Goal: Task Accomplishment & Management: Manage account settings

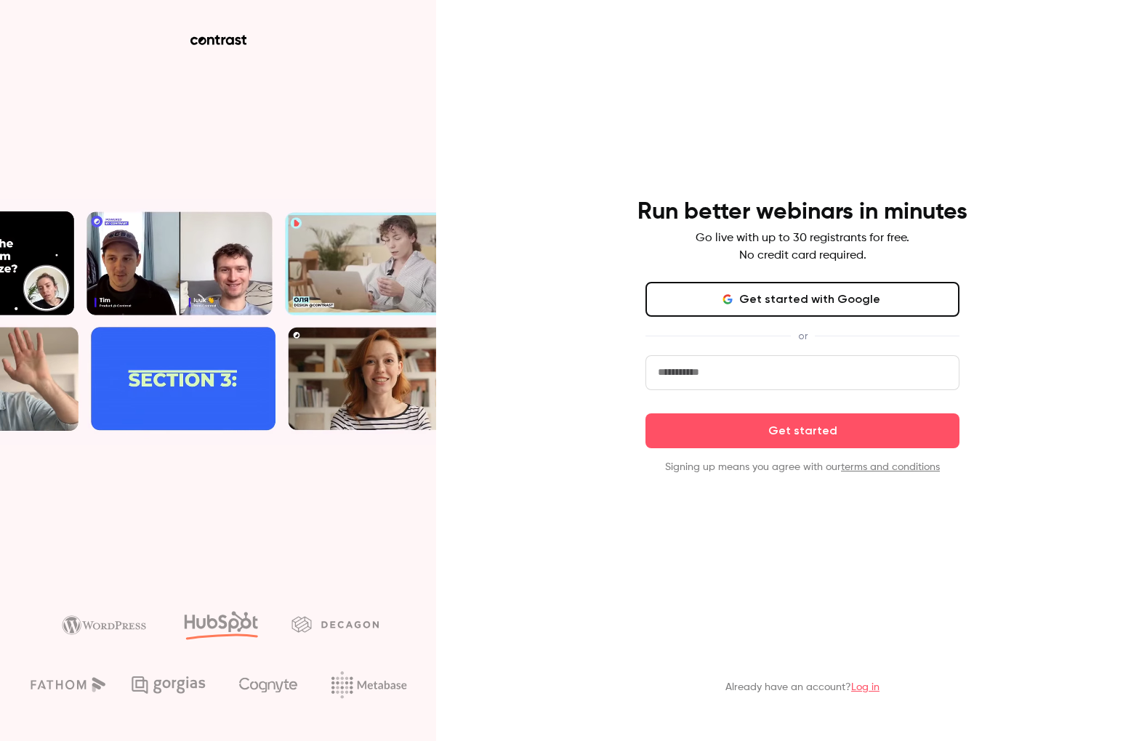
click at [727, 297] on button "Get started with Google" at bounding box center [802, 299] width 314 height 35
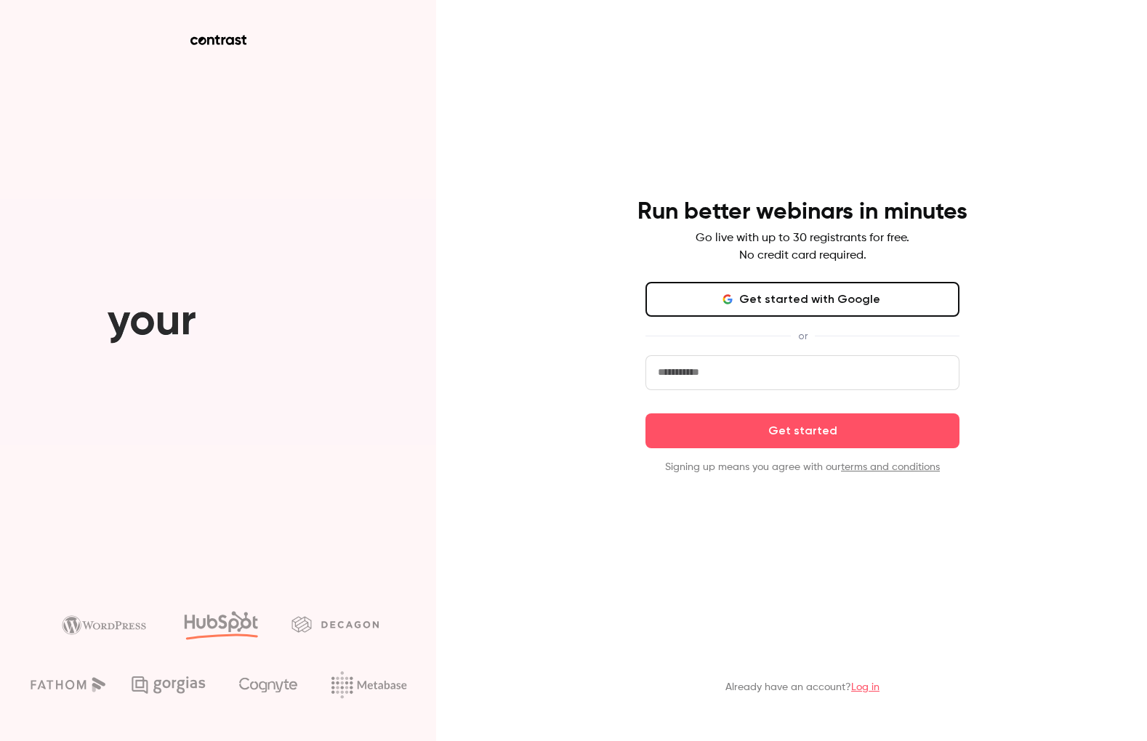
click at [682, 374] on input "email" at bounding box center [802, 372] width 314 height 35
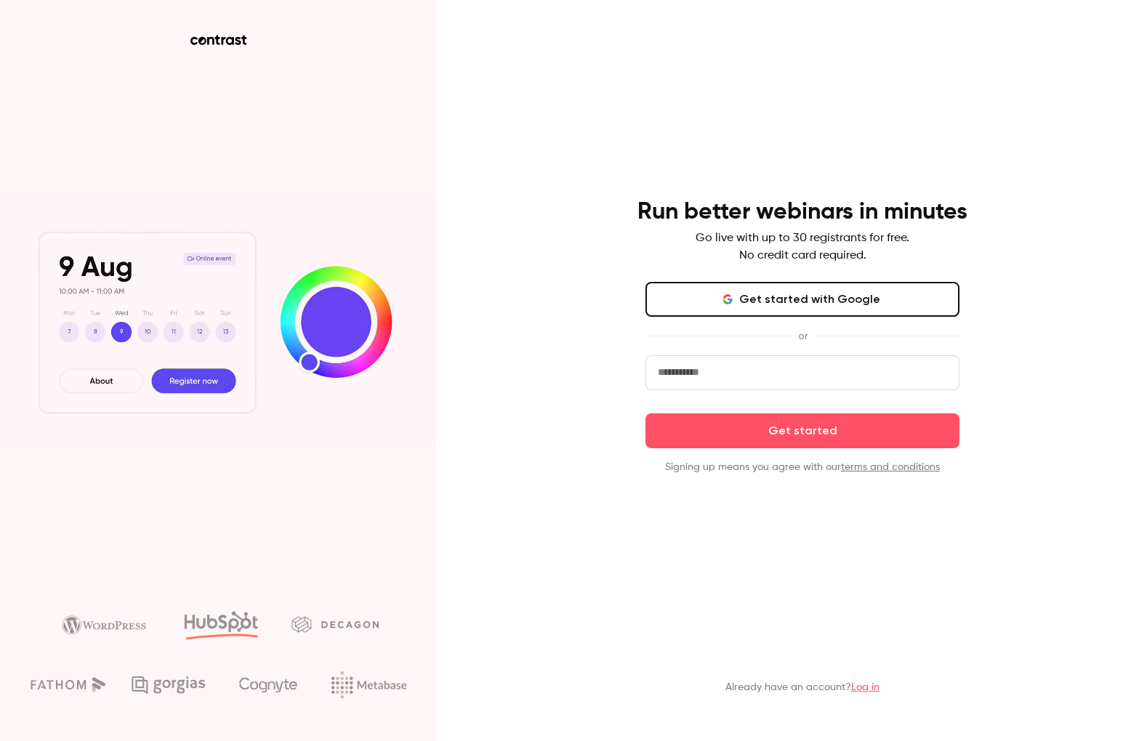
click at [0, 741] on com-1password-button at bounding box center [0, 741] width 0 height 0
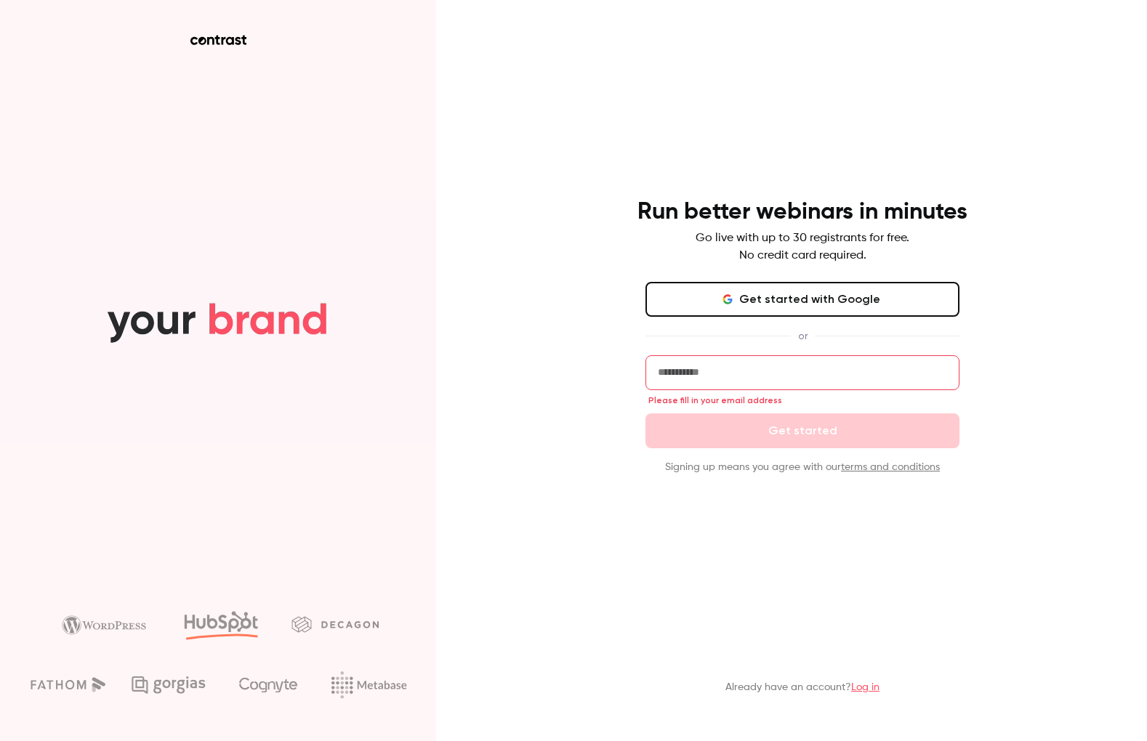
click at [724, 381] on input "email" at bounding box center [802, 372] width 314 height 35
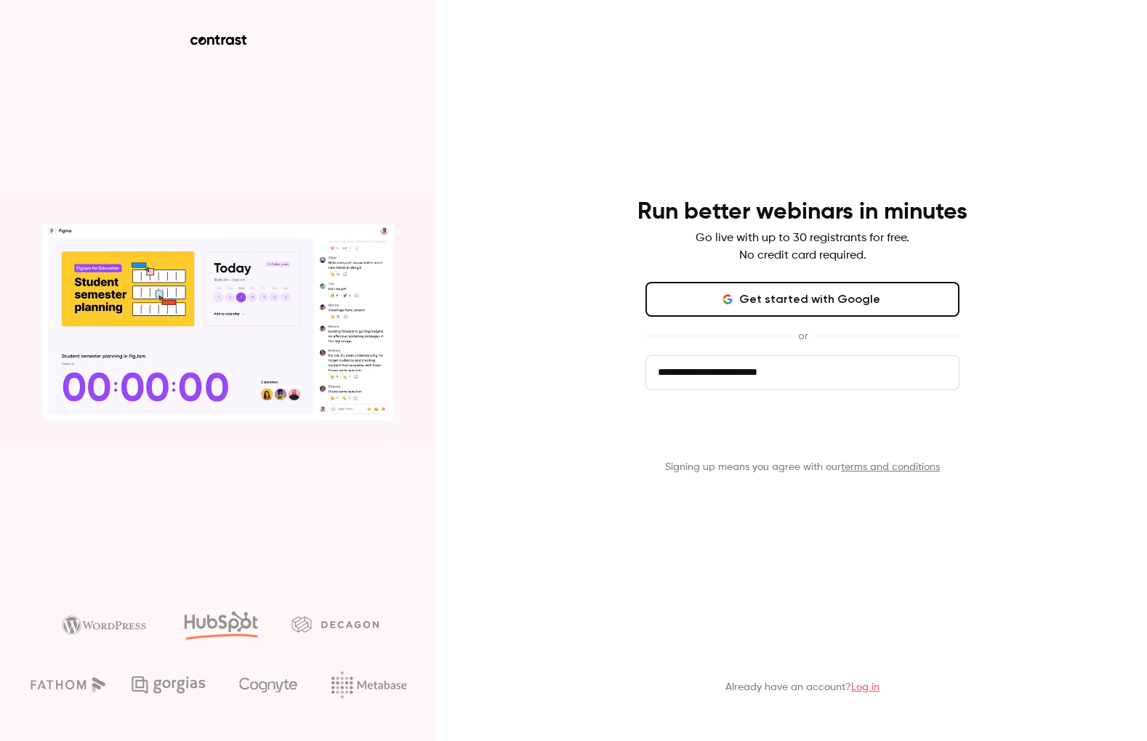
type input "**********"
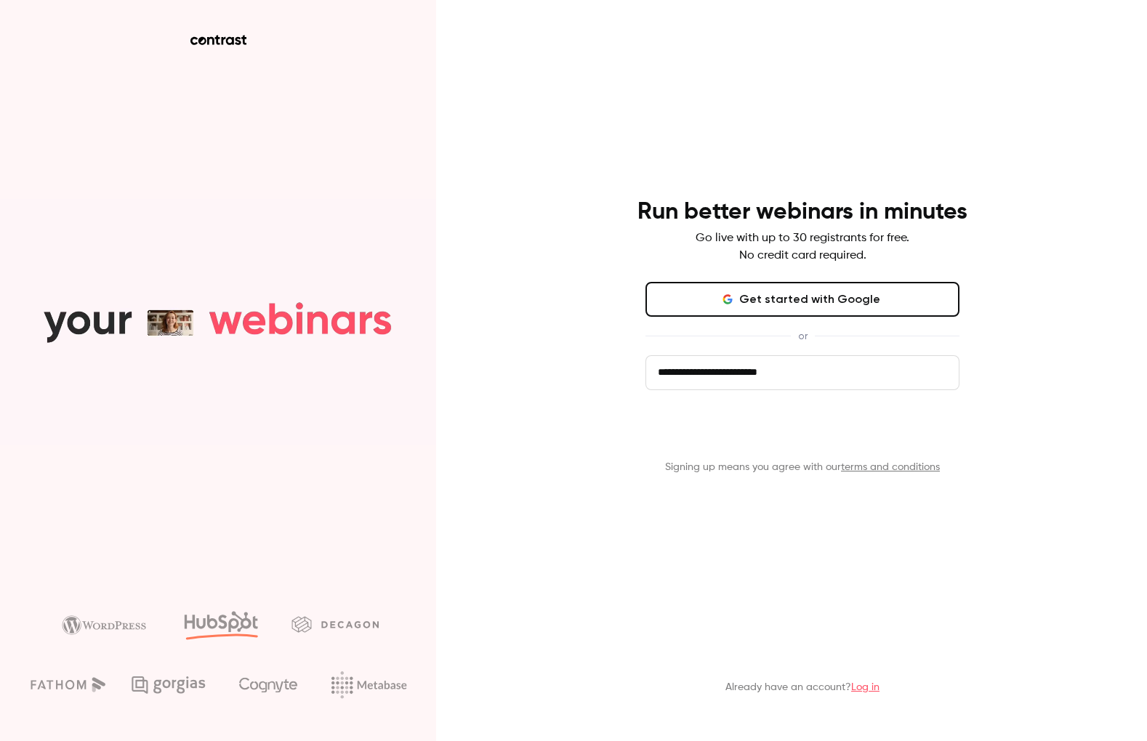
click at [905, 443] on button "Get started" at bounding box center [802, 431] width 314 height 35
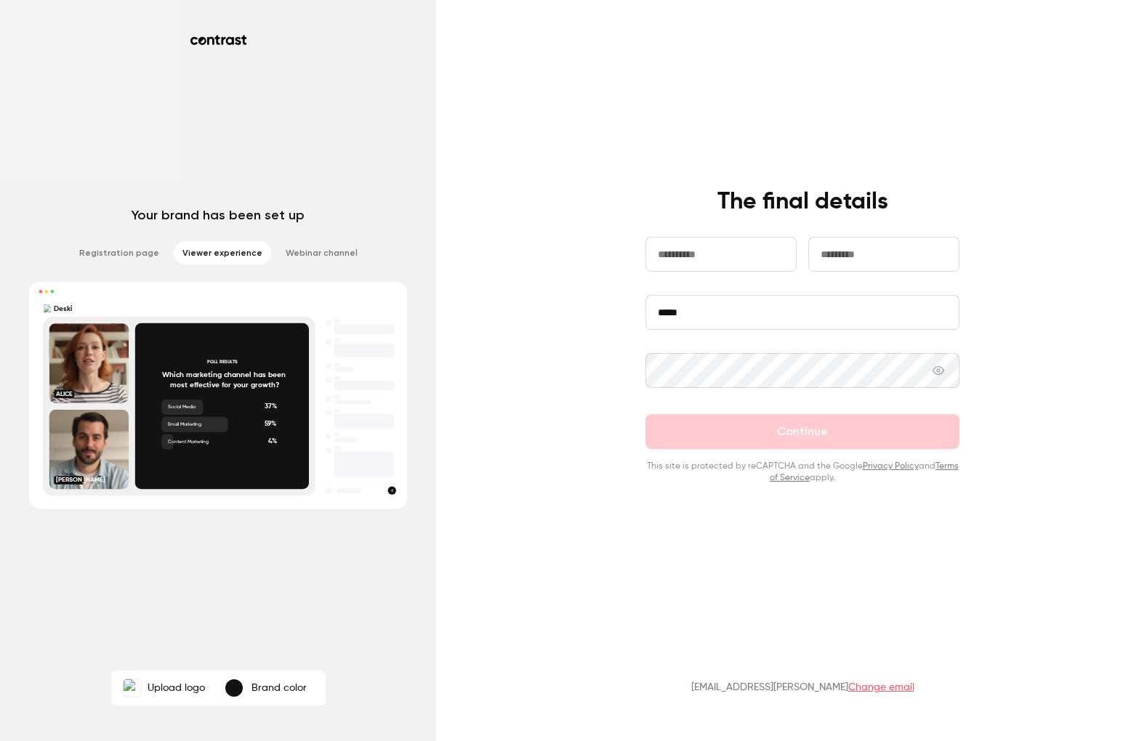
click at [629, 235] on div "**********" at bounding box center [802, 336] width 378 height 297
click at [712, 250] on input "text" at bounding box center [720, 254] width 151 height 35
type input "********"
type input "*********"
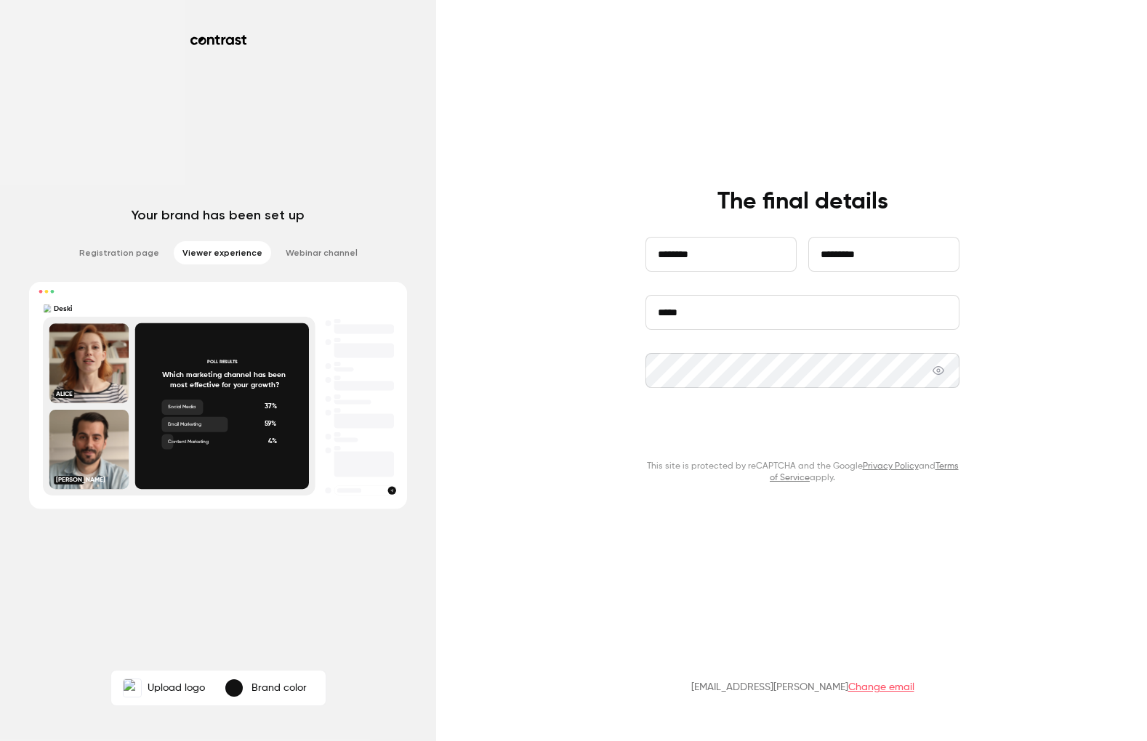
click at [802, 435] on button "Continue" at bounding box center [802, 431] width 314 height 35
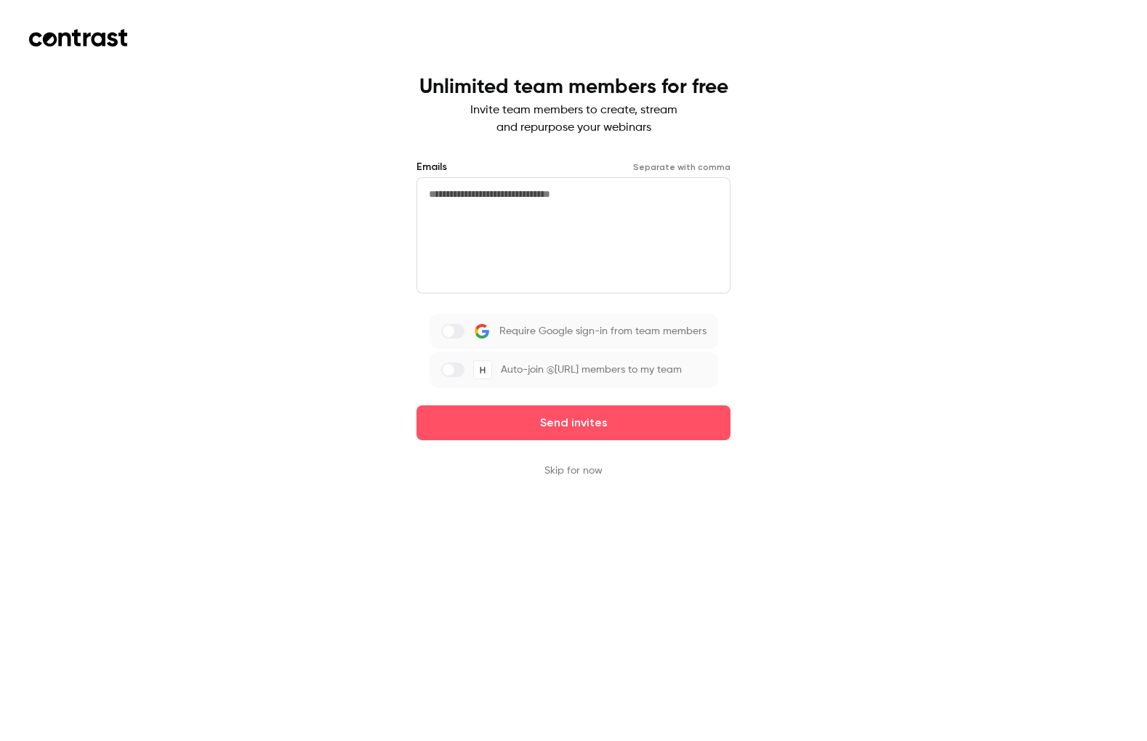
click at [473, 214] on textarea at bounding box center [573, 235] width 314 height 116
click at [555, 466] on button "Skip for now" at bounding box center [573, 471] width 58 height 15
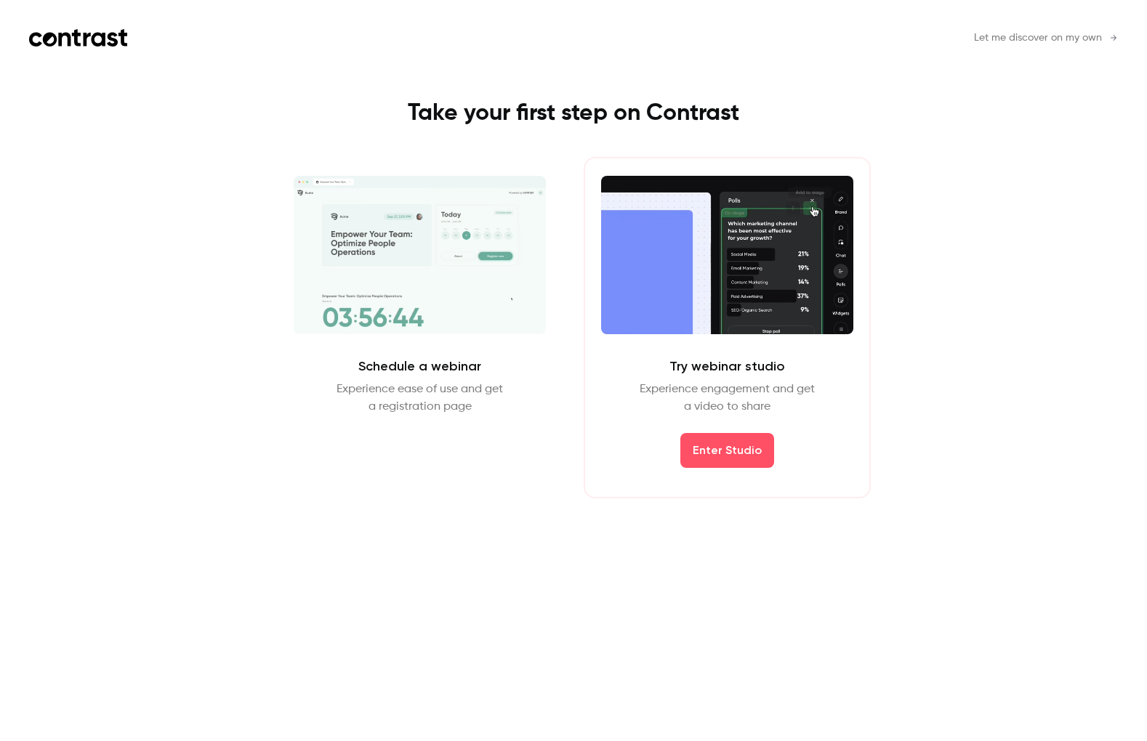
click at [1047, 31] on span "Let me discover on my own" at bounding box center [1038, 38] width 128 height 15
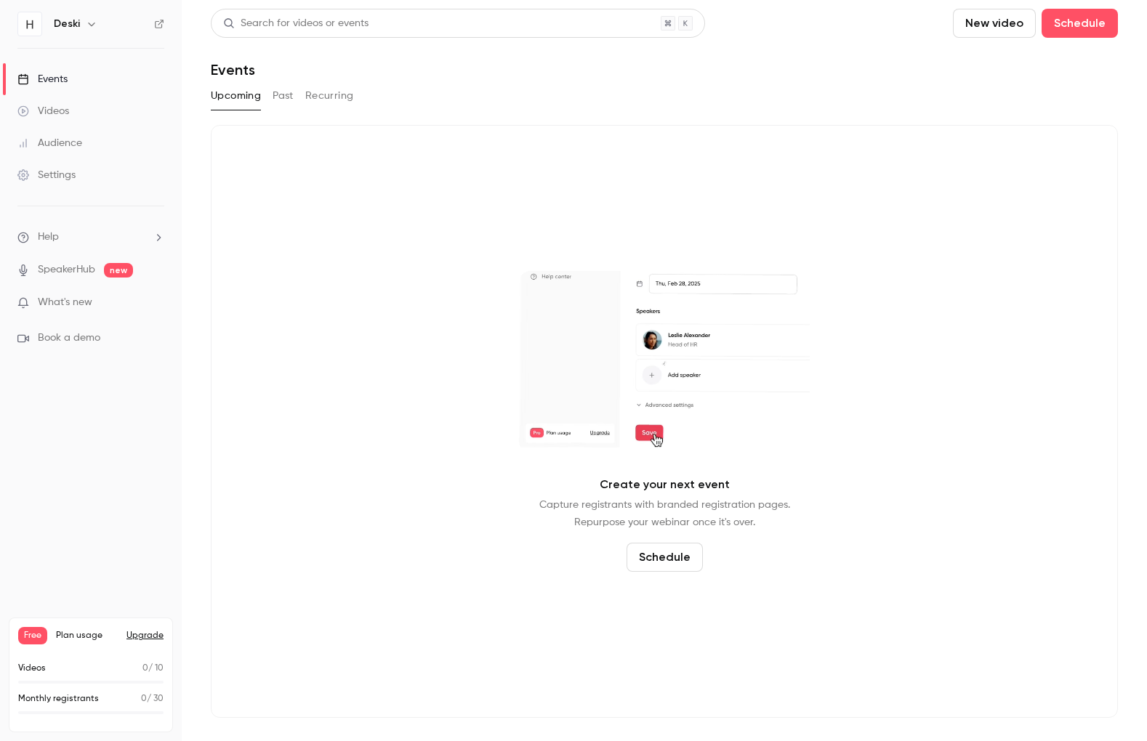
click at [282, 94] on button "Past" at bounding box center [283, 95] width 21 height 23
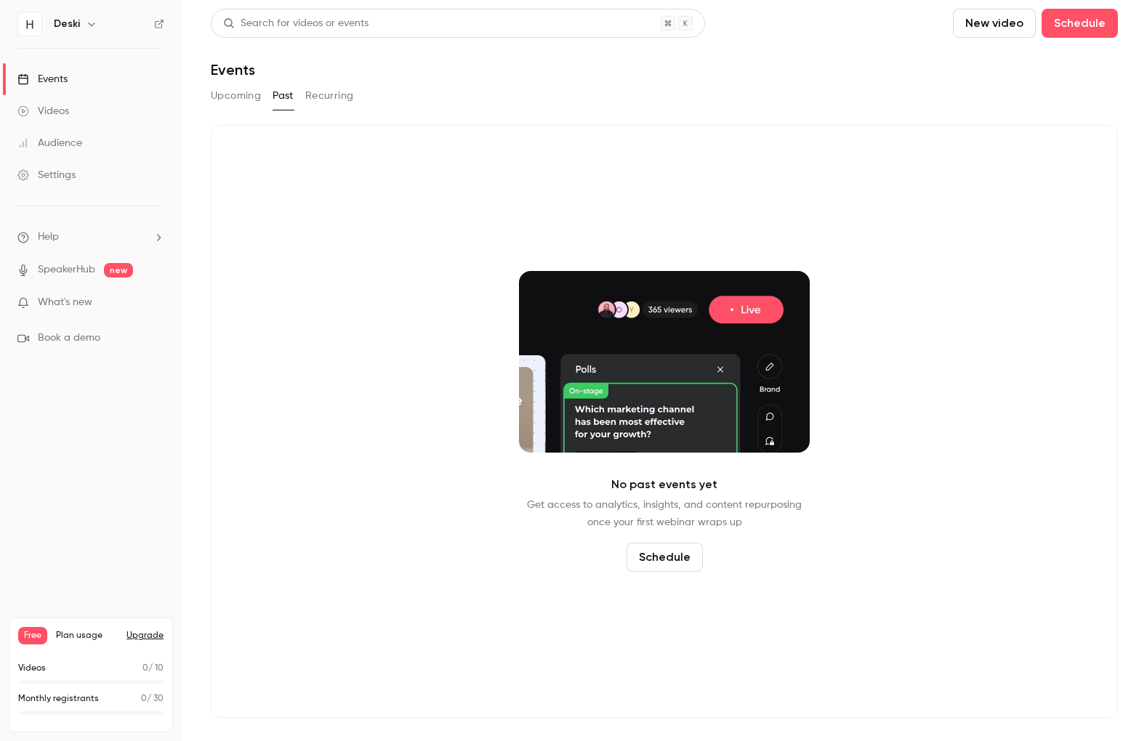
click at [347, 95] on button "Recurring" at bounding box center [329, 95] width 49 height 23
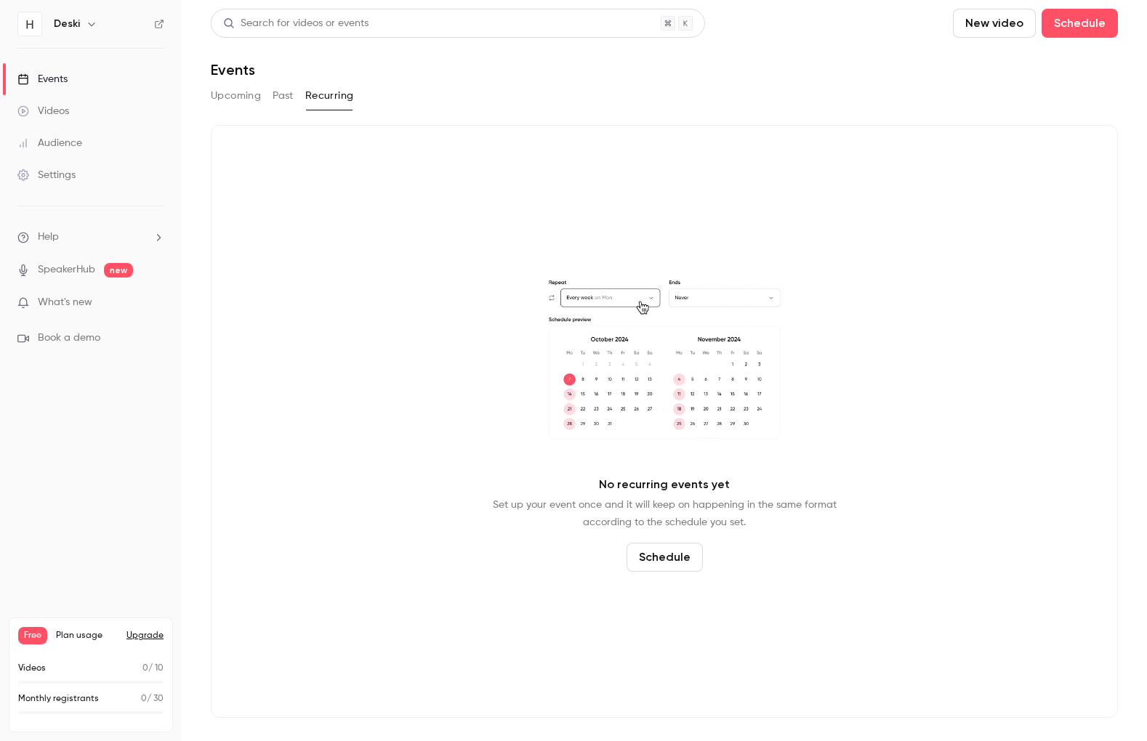
click at [144, 299] on div "What's new" at bounding box center [90, 302] width 147 height 15
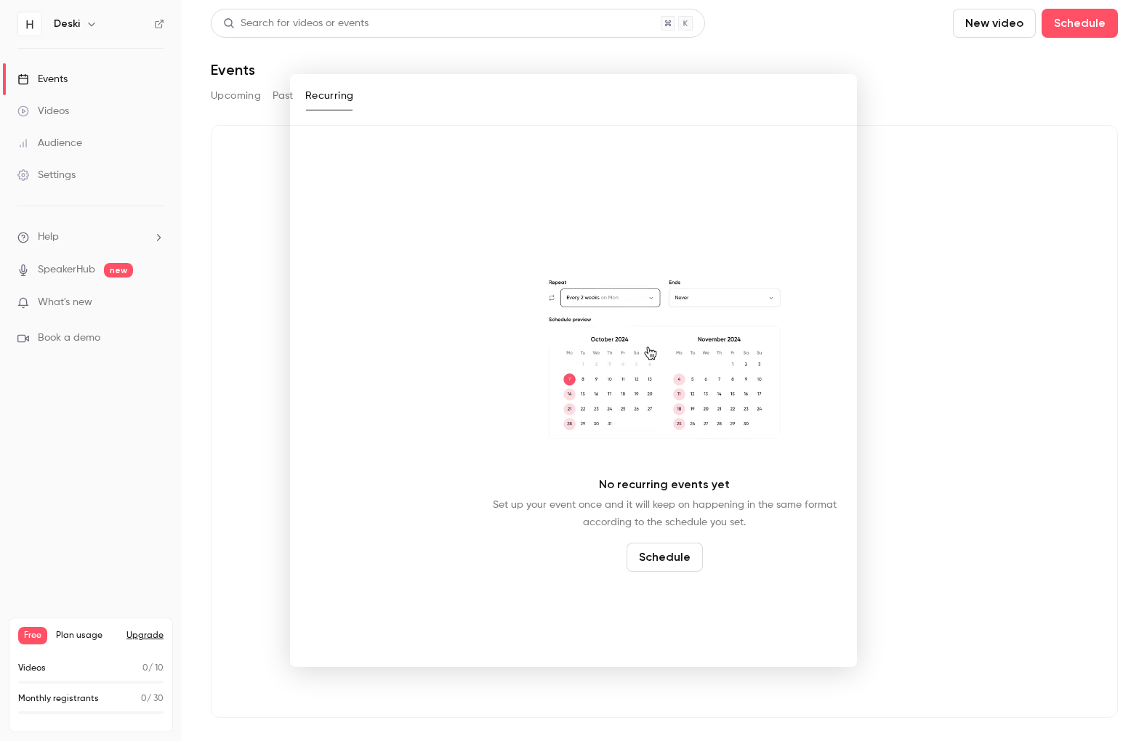
click at [242, 411] on div at bounding box center [573, 370] width 1147 height 741
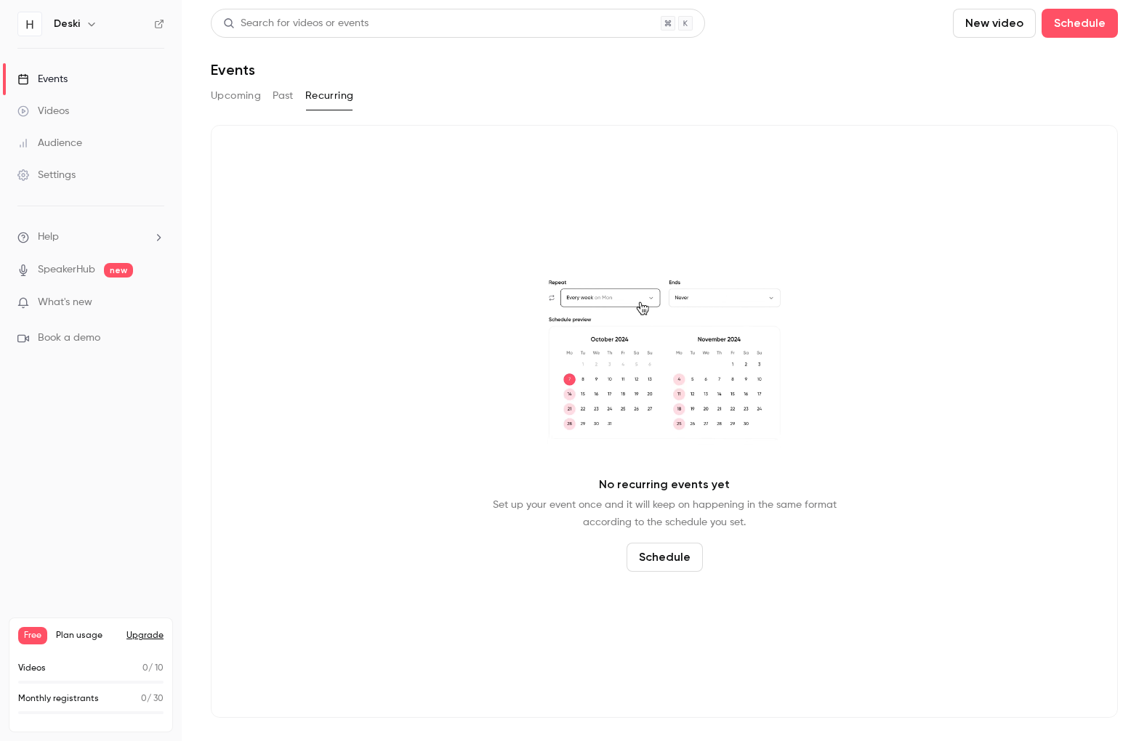
click at [97, 111] on link "Videos" at bounding box center [91, 111] width 182 height 32
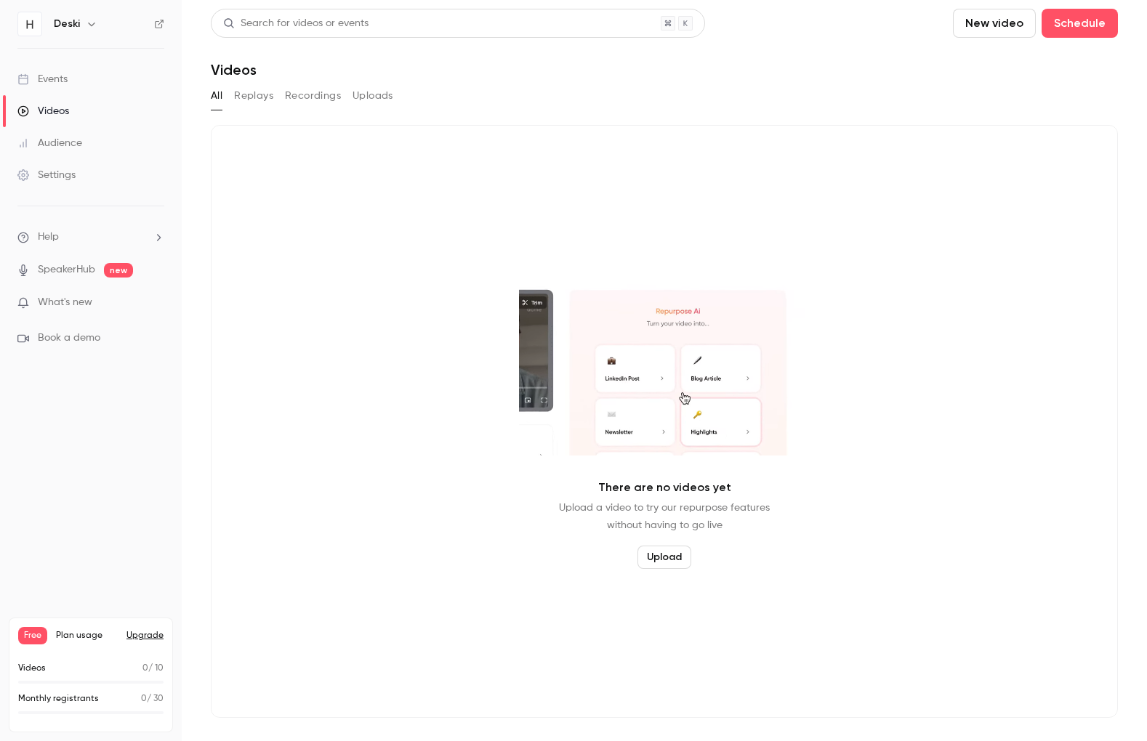
click at [257, 97] on button "Replays" at bounding box center [253, 95] width 39 height 23
click at [299, 97] on button "Recordings" at bounding box center [313, 95] width 56 height 23
click at [374, 97] on button "Uploads" at bounding box center [373, 95] width 41 height 23
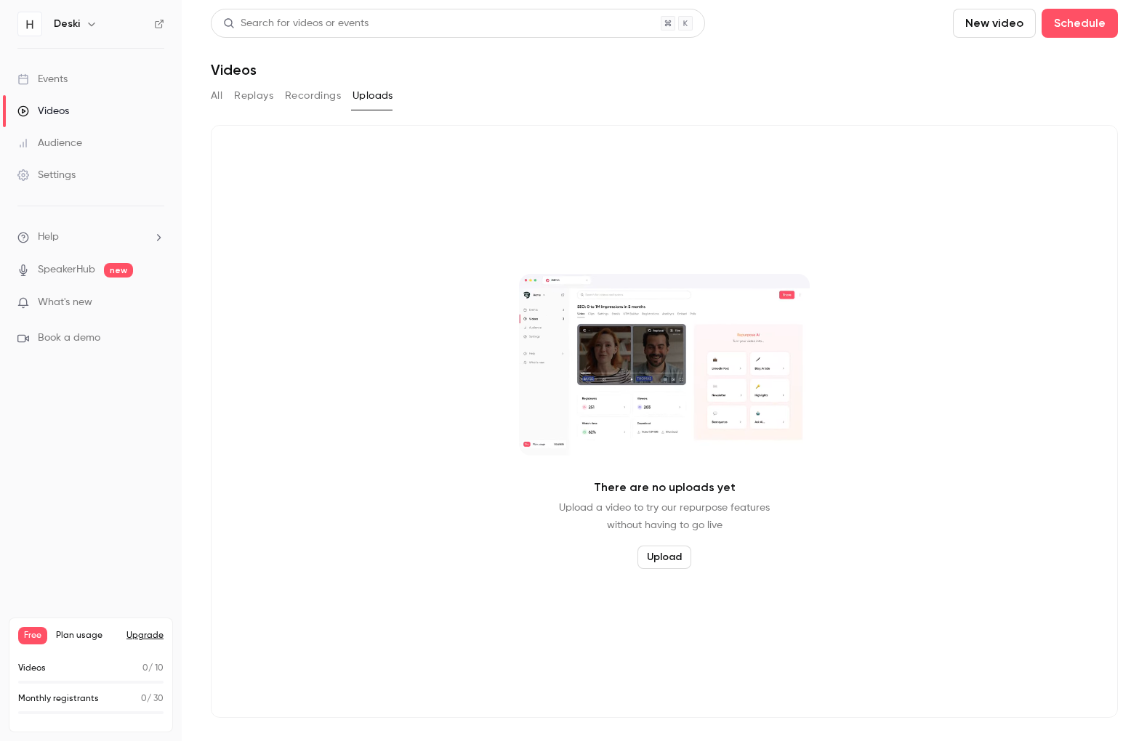
click at [30, 23] on img at bounding box center [29, 23] width 23 height 23
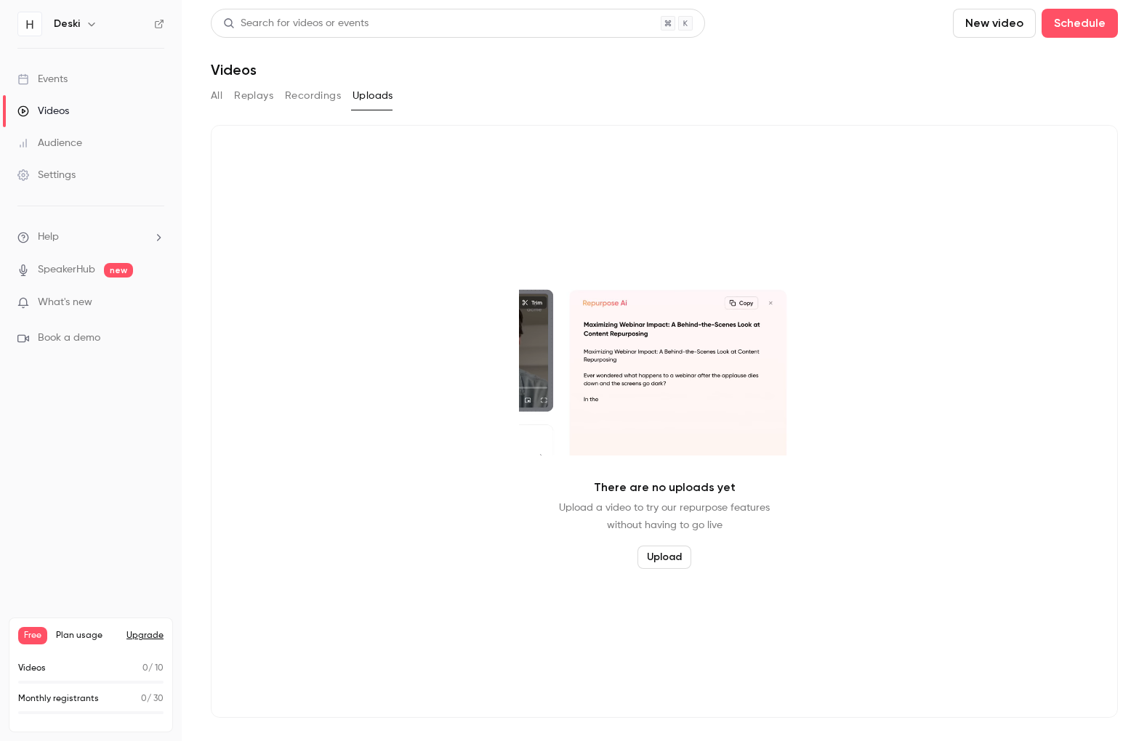
click at [83, 19] on button "button" at bounding box center [91, 23] width 17 height 17
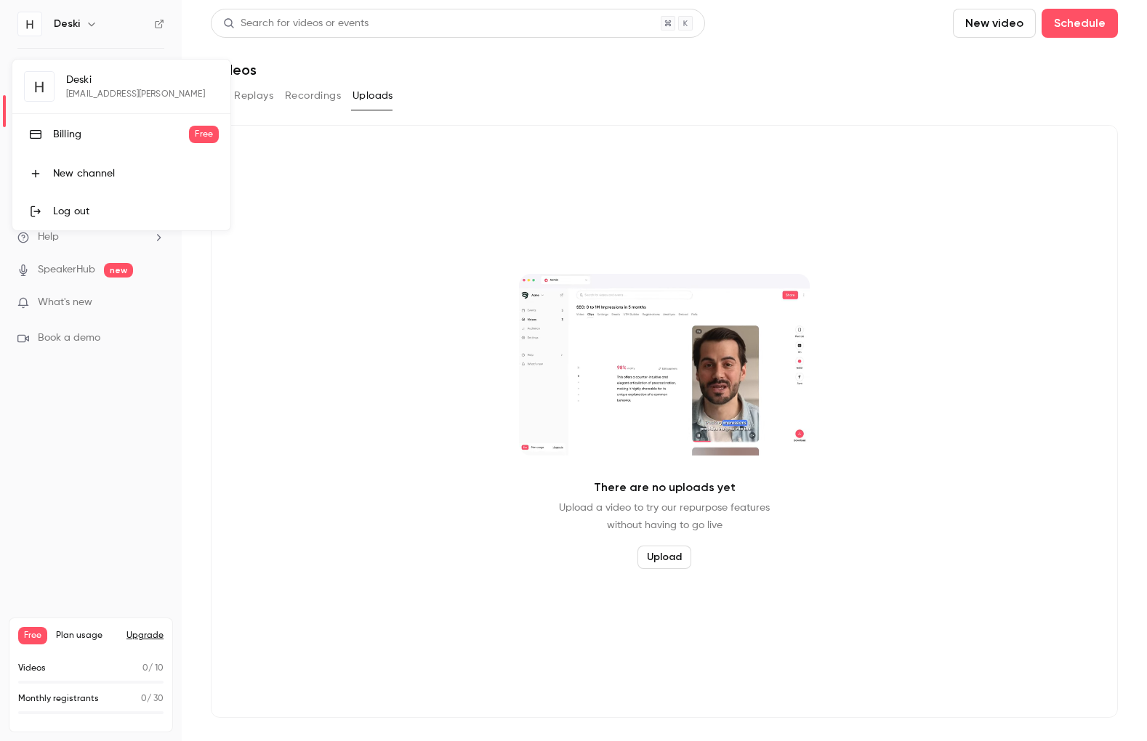
click at [113, 97] on div "Deski [EMAIL_ADDRESS][PERSON_NAME] Billing Free New channel Log out" at bounding box center [121, 145] width 218 height 171
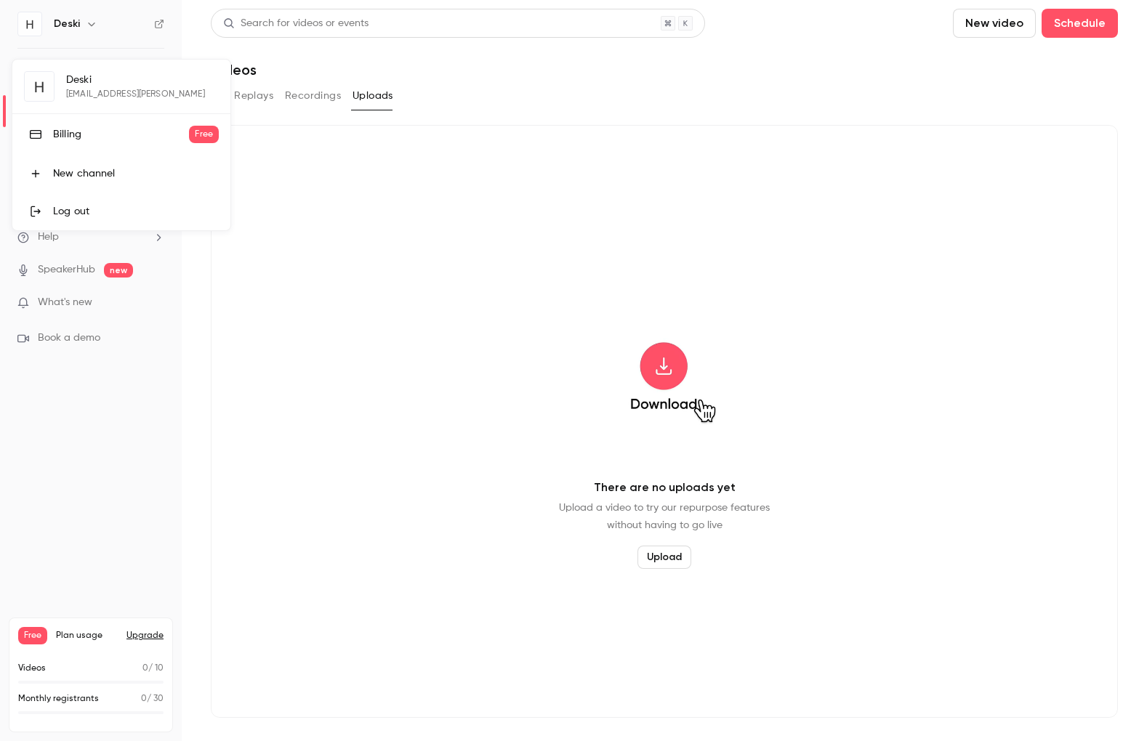
click at [65, 74] on div "Deski [EMAIL_ADDRESS][PERSON_NAME] Billing Free New channel Log out" at bounding box center [121, 145] width 218 height 171
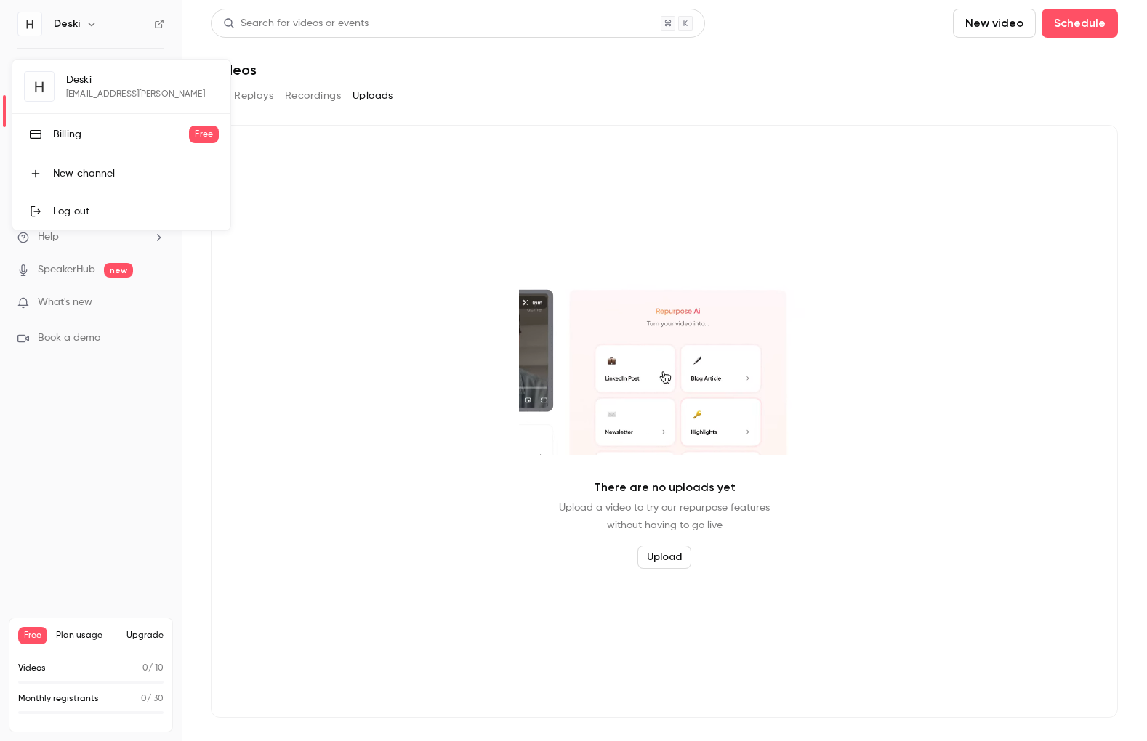
click at [46, 83] on div "Deski [EMAIL_ADDRESS][PERSON_NAME] Billing Free New channel Log out" at bounding box center [121, 145] width 218 height 171
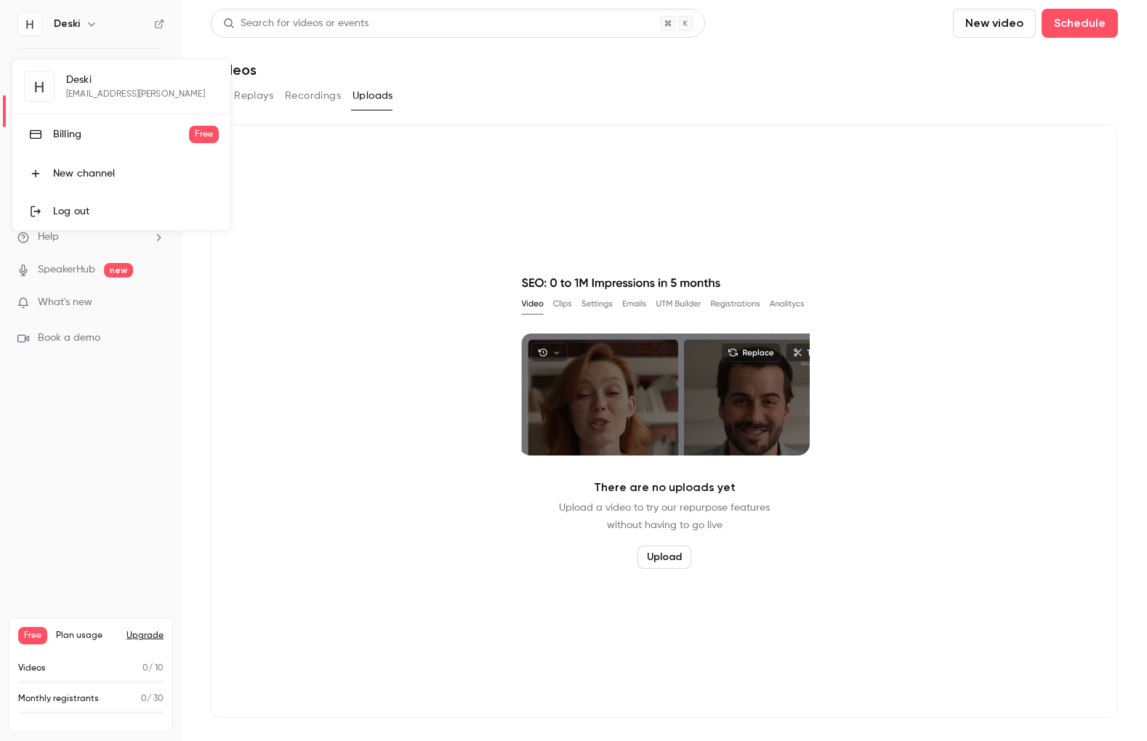
click at [61, 383] on div at bounding box center [573, 370] width 1147 height 741
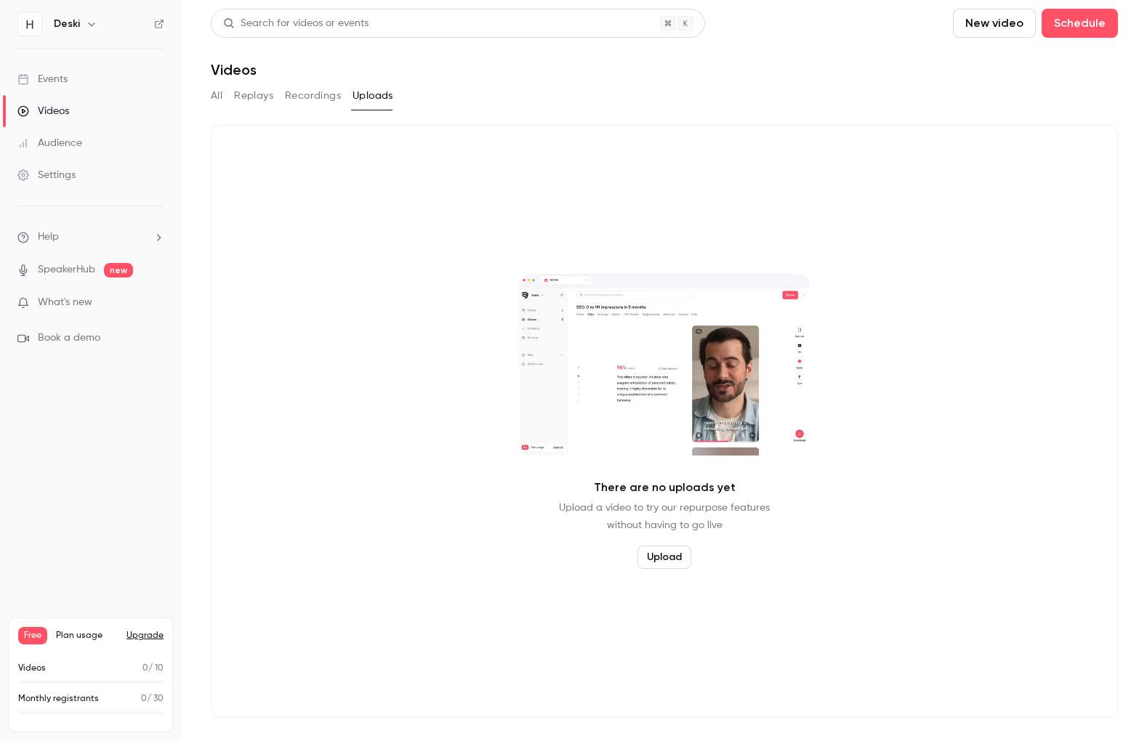
click at [31, 26] on img at bounding box center [29, 23] width 23 height 23
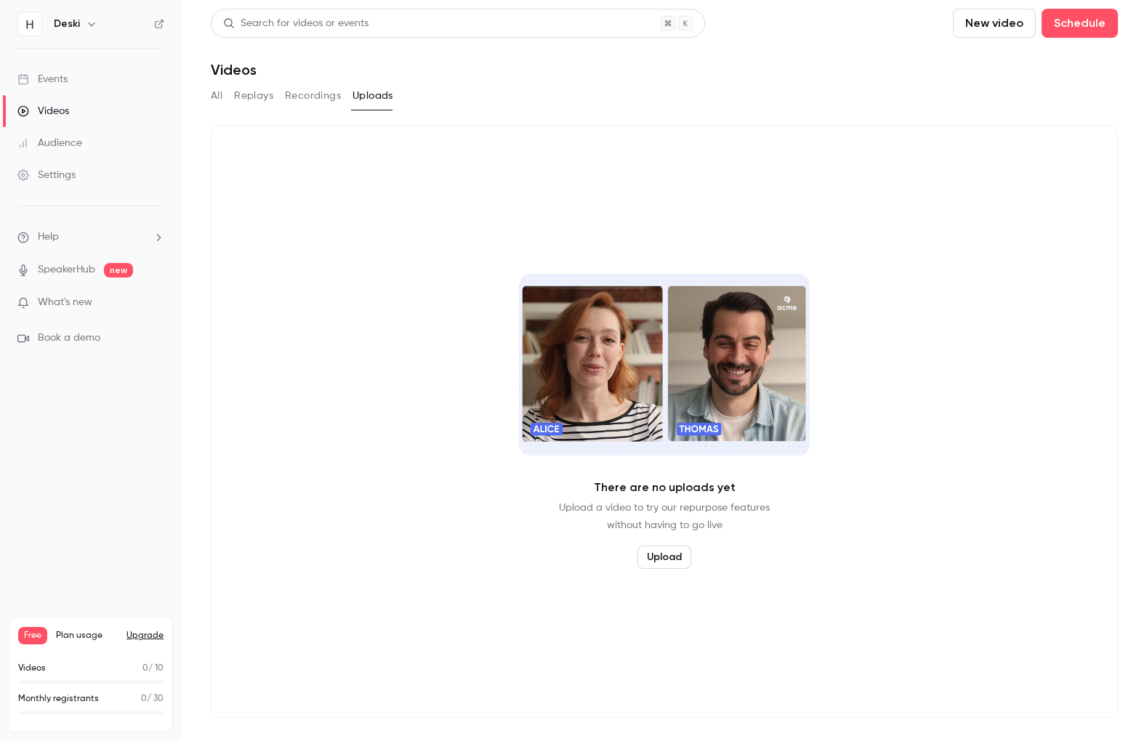
click at [34, 17] on img at bounding box center [29, 23] width 23 height 23
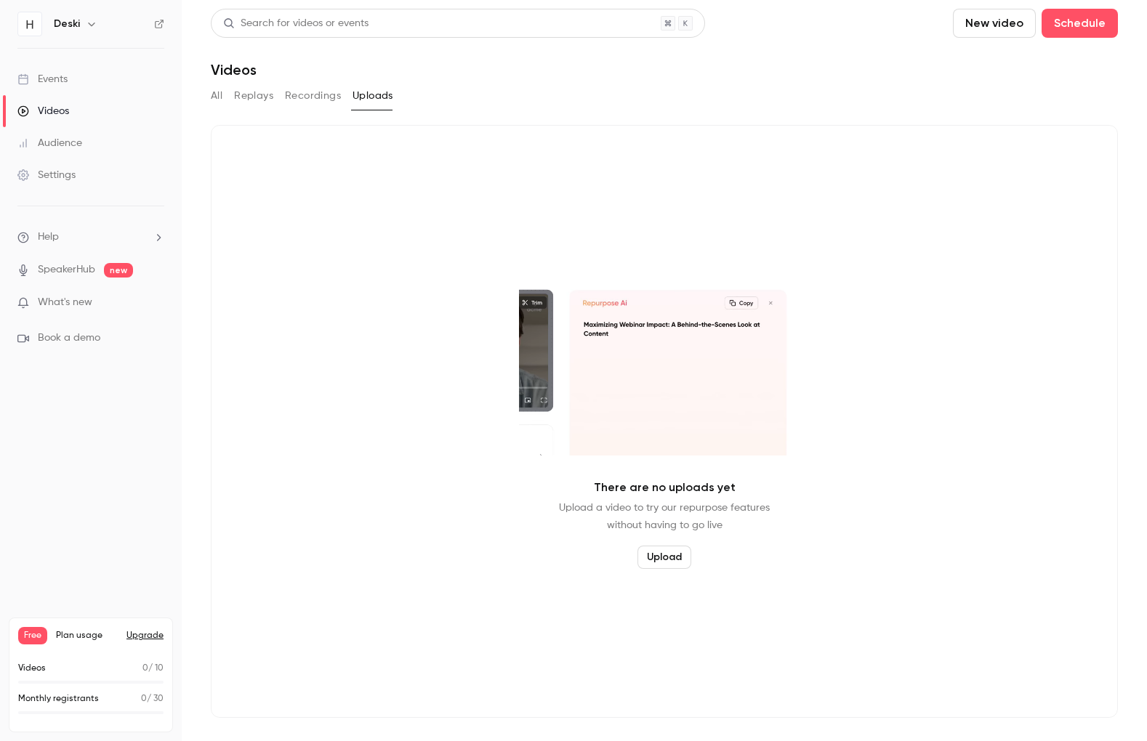
click at [78, 175] on link "Settings" at bounding box center [91, 175] width 182 height 32
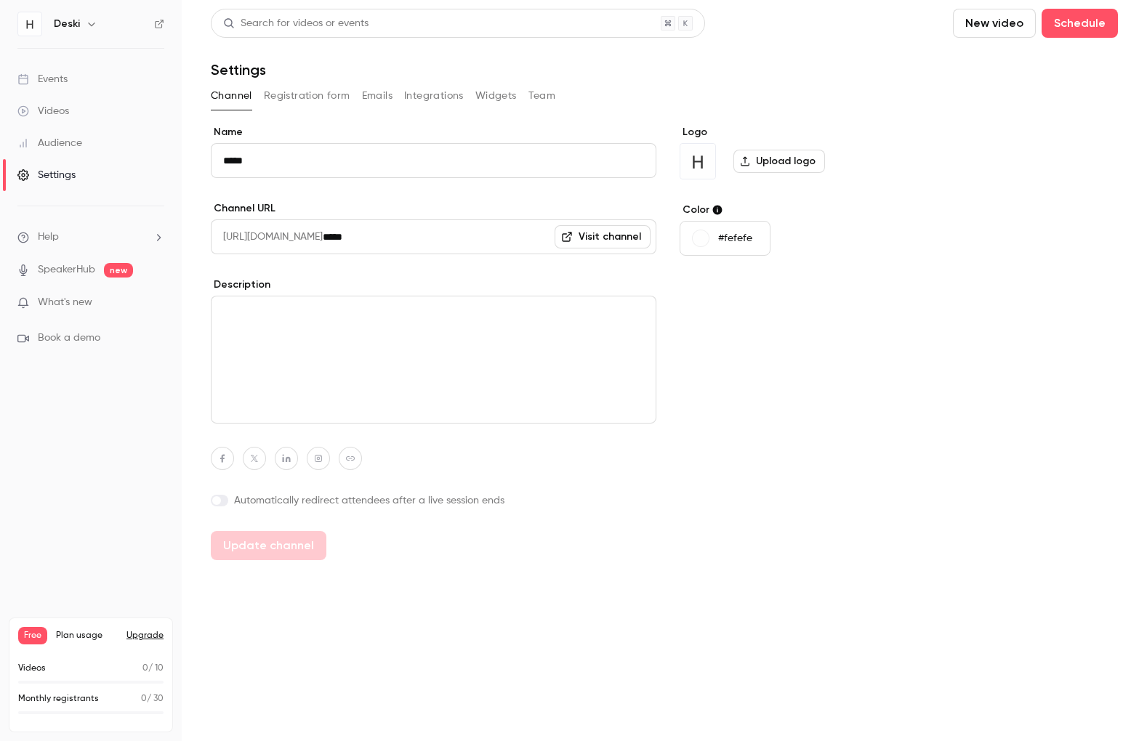
click at [307, 92] on button "Registration form" at bounding box center [307, 95] width 86 height 23
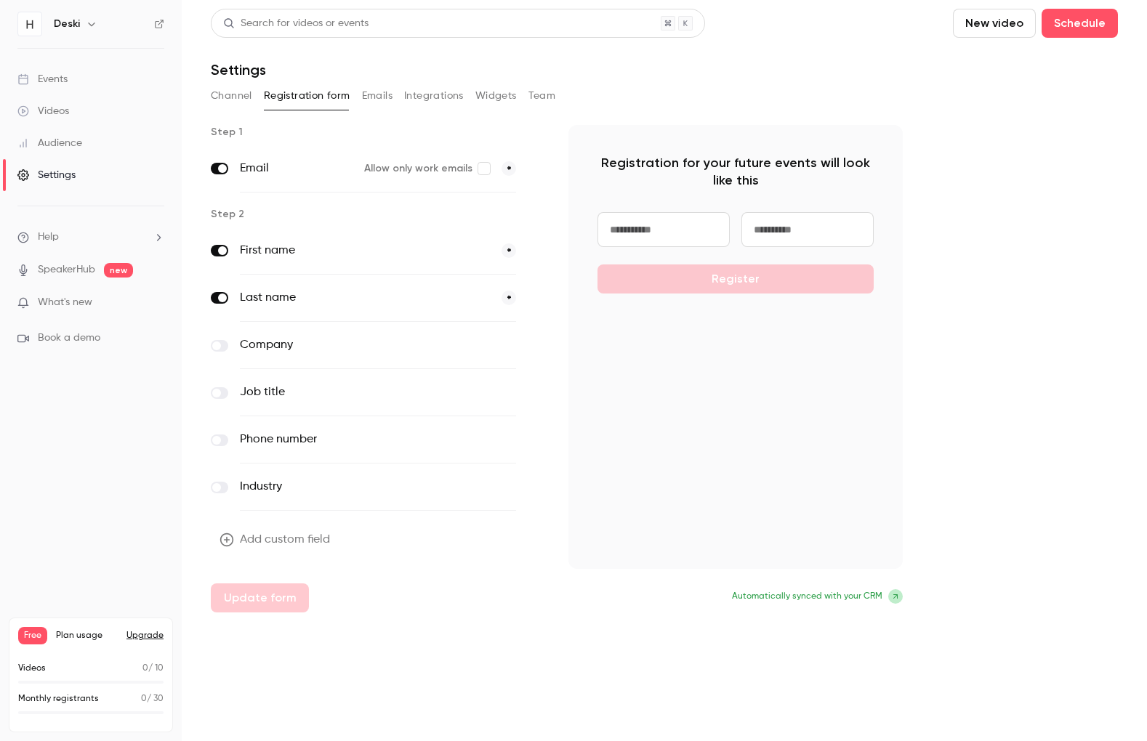
click at [381, 95] on button "Emails" at bounding box center [377, 95] width 31 height 23
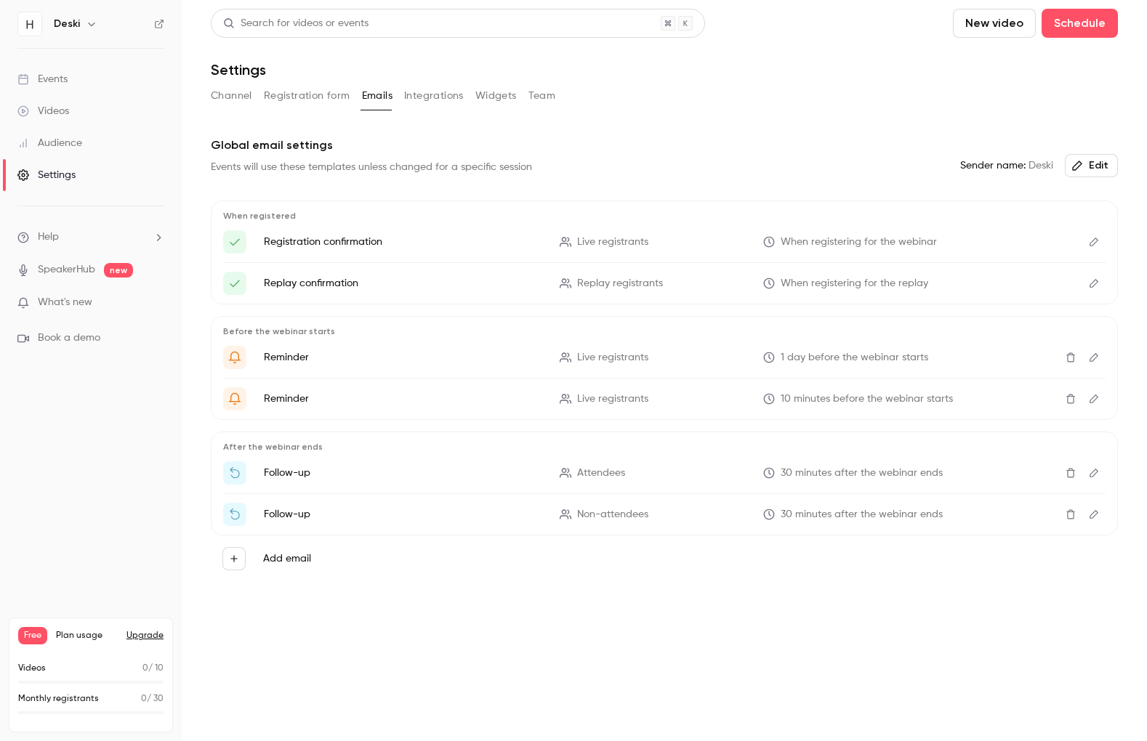
drag, startPoint x: 420, startPoint y: 95, endPoint x: 471, endPoint y: 204, distance: 120.3
click at [473, 208] on div "Search for videos or events New video Schedule Settings Channel Registration fo…" at bounding box center [664, 322] width 907 height 626
click at [445, 94] on button "Integrations" at bounding box center [434, 95] width 60 height 23
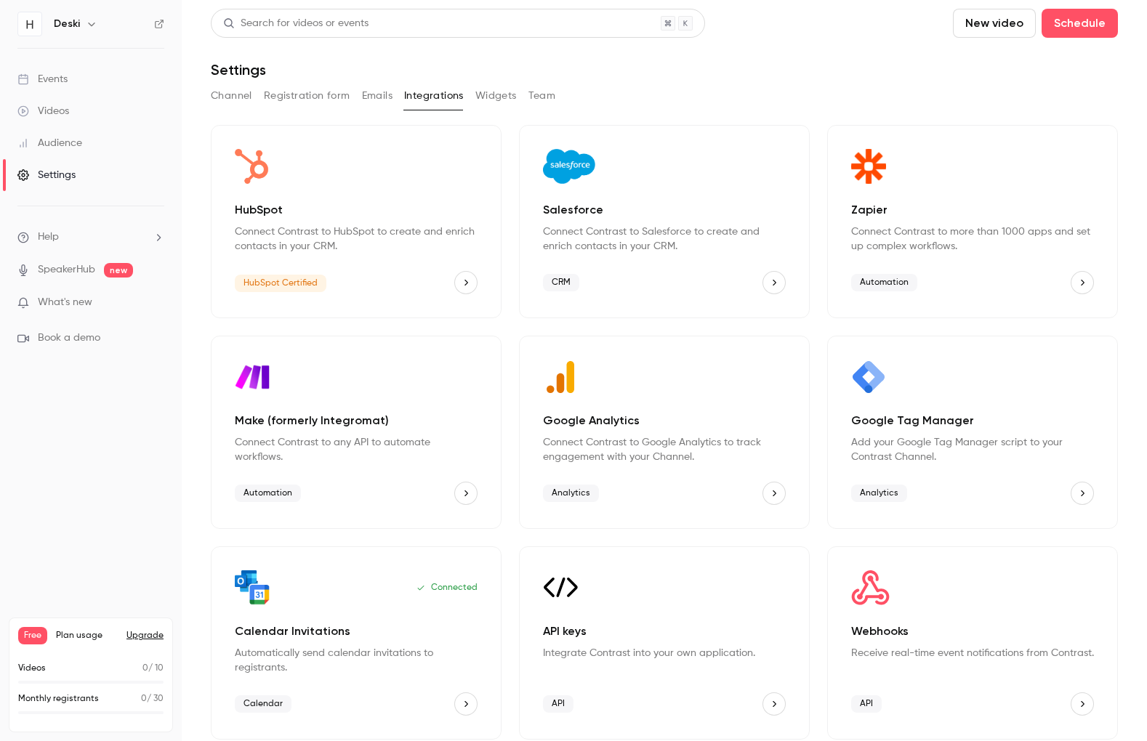
scroll to position [7, 0]
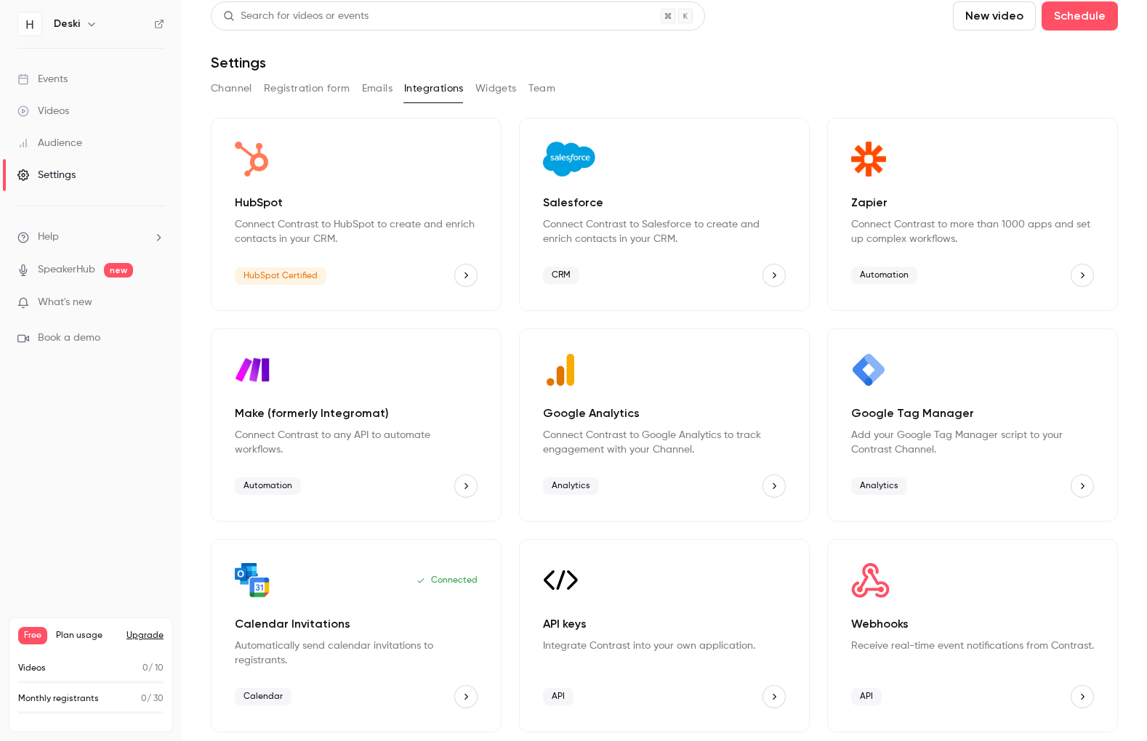
click at [492, 92] on button "Widgets" at bounding box center [495, 88] width 41 height 23
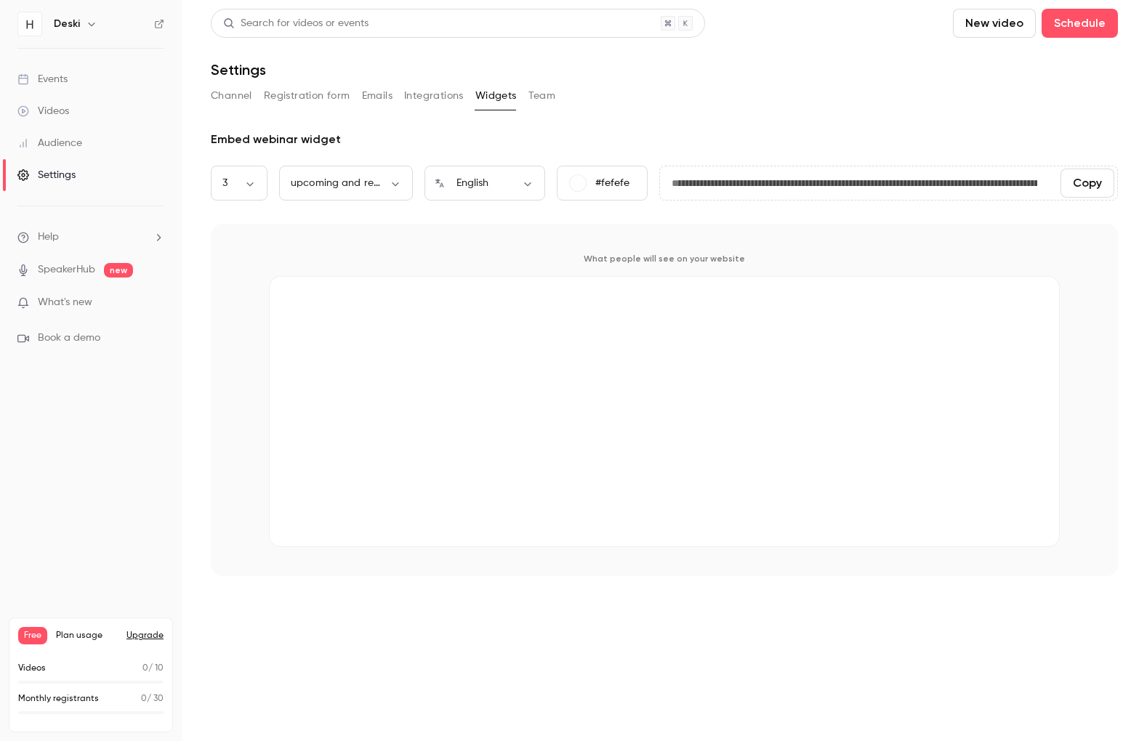
click at [548, 96] on button "Team" at bounding box center [542, 95] width 28 height 23
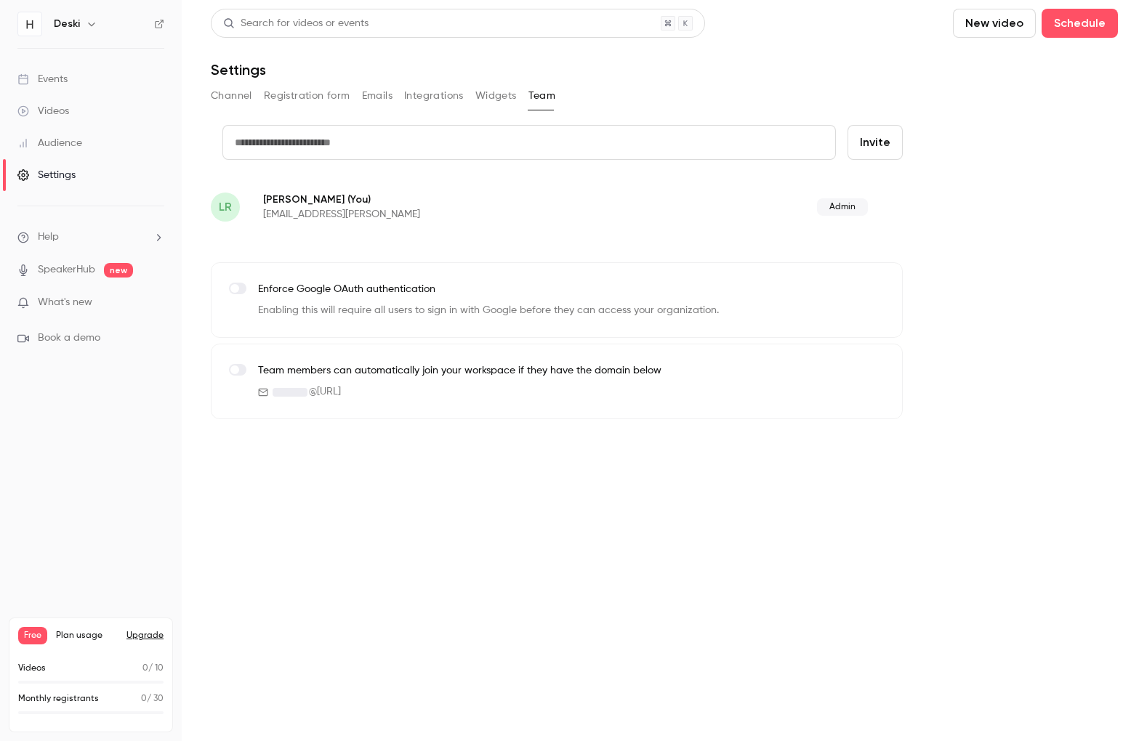
click at [74, 28] on h6 "Deski" at bounding box center [67, 24] width 26 height 15
click at [89, 27] on icon "button" at bounding box center [92, 24] width 12 height 12
click at [161, 13] on div at bounding box center [573, 370] width 1147 height 741
click at [161, 17] on div "Deski" at bounding box center [90, 24] width 147 height 25
click at [161, 23] on icon at bounding box center [159, 24] width 10 height 10
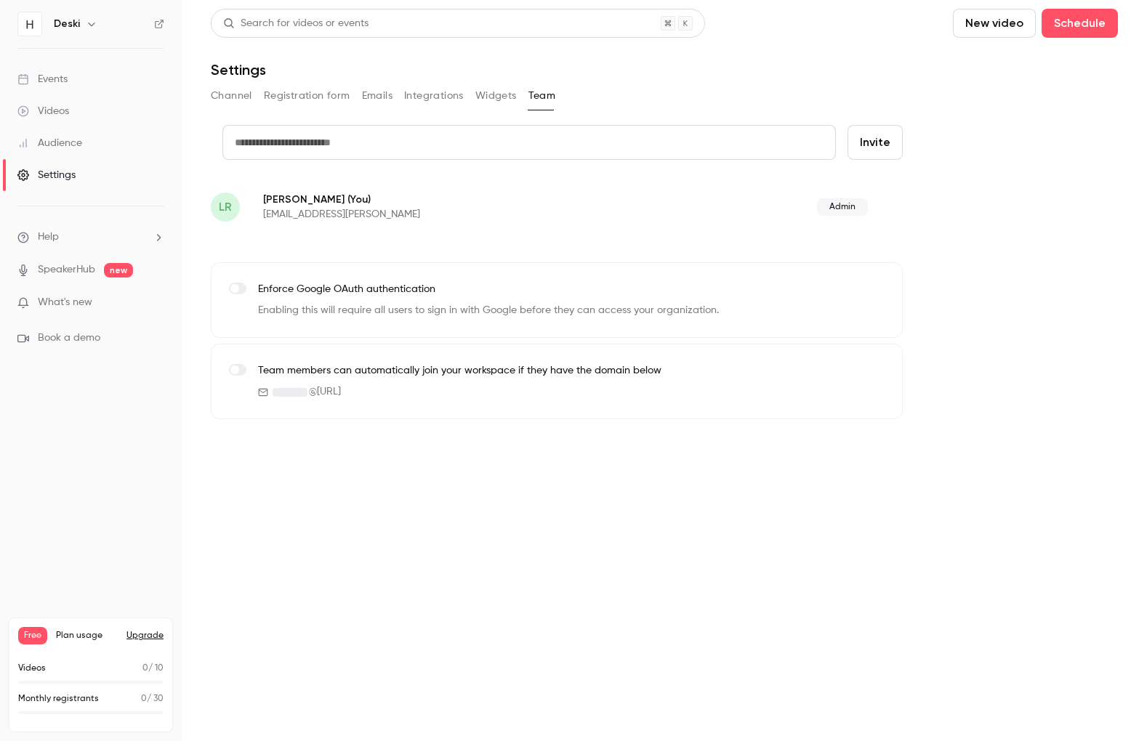
click at [818, 212] on span "Admin" at bounding box center [842, 206] width 51 height 17
click at [833, 206] on span "Admin" at bounding box center [842, 206] width 51 height 17
click at [43, 25] on div "Deski" at bounding box center [90, 24] width 147 height 25
click at [38, 25] on img at bounding box center [29, 23] width 23 height 23
click at [86, 21] on icon "button" at bounding box center [92, 24] width 12 height 12
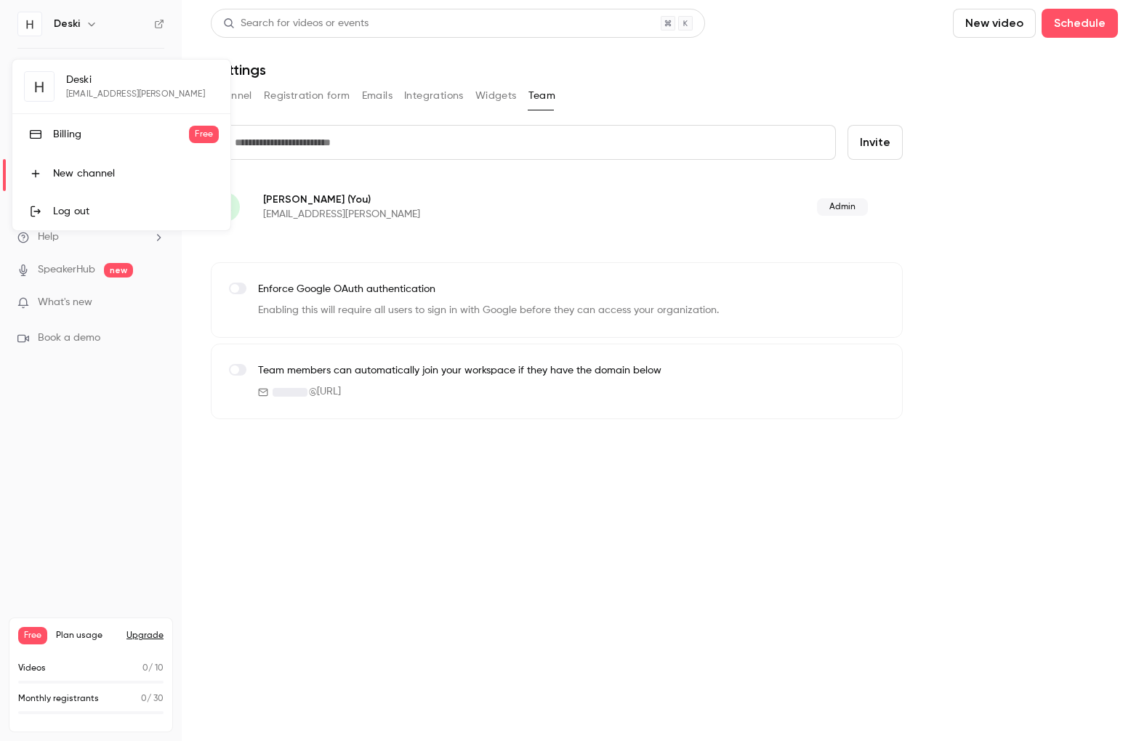
click at [86, 226] on link "Log out" at bounding box center [121, 212] width 218 height 38
